Goal: Transaction & Acquisition: Purchase product/service

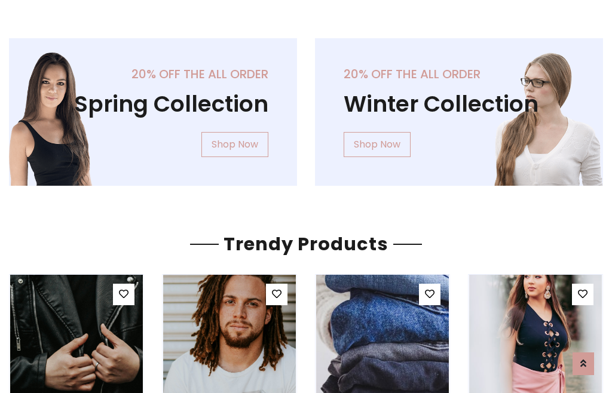
scroll to position [61, 0]
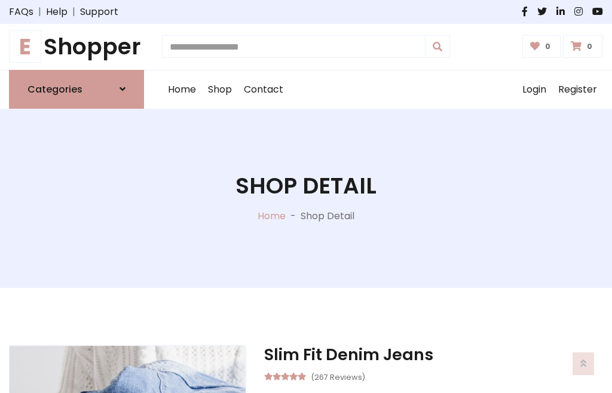
click at [77, 47] on h1 "E Shopper" at bounding box center [76, 46] width 135 height 27
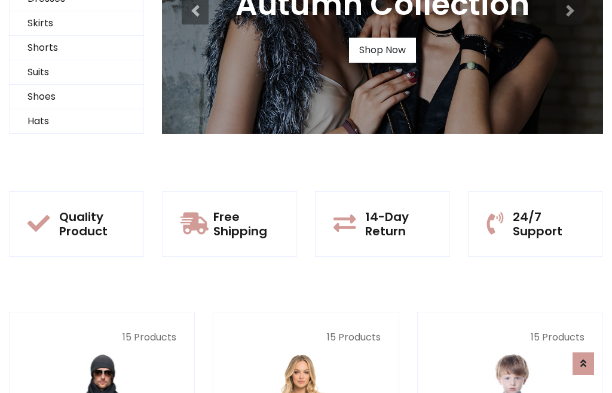
scroll to position [115, 0]
